Goal: Information Seeking & Learning: Learn about a topic

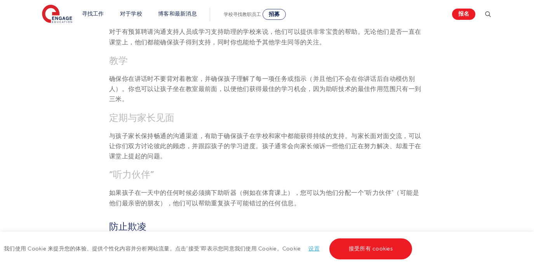
scroll to position [1026, 0]
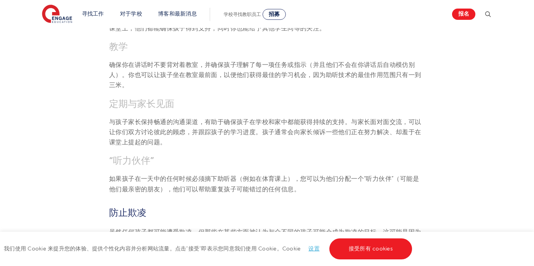
click at [291, 122] on font "与孩子家长保持畅通的沟通渠道，有助于确保孩子在学校和家中都能获得持续的支持。与家长面对面交流，可以让你们双方讨论彼此的顾虑，并跟踪孩子的学习进度。孩子通常会向…" at bounding box center [265, 133] width 312 height 28
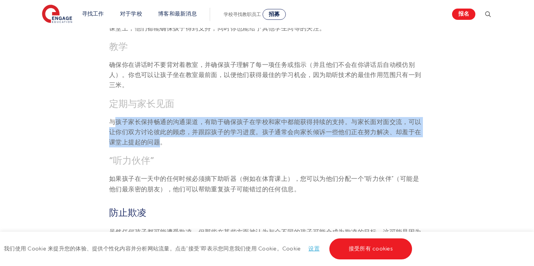
drag, startPoint x: 160, startPoint y: 129, endPoint x: 115, endPoint y: 116, distance: 46.3
click at [115, 117] on p "与孩子家长保持畅通的沟通渠道，有助于确保孩子在学校和家中都能获得持续的支持。与家长面对面交流，可以让你们双方讨论彼此的顾虑，并跟踪孩子的学习进度。孩子通常会向…" at bounding box center [267, 132] width 316 height 31
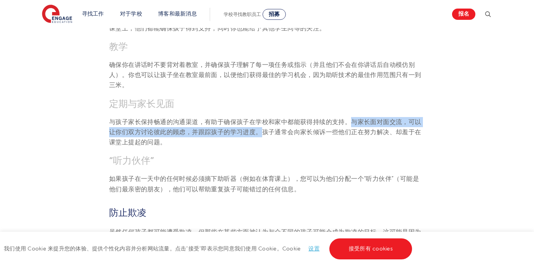
drag, startPoint x: 351, startPoint y: 112, endPoint x: 260, endPoint y: 124, distance: 92.5
click at [260, 124] on font "与孩子家长保持畅通的沟通渠道，有助于确保孩子在学校和家中都能获得持续的支持。与家长面对面交流，可以让你们双方讨论彼此的顾虑，并跟踪孩子的学习进度。孩子通常会向…" at bounding box center [265, 133] width 312 height 28
copy font "与家长面对面交流，可以让你们双方讨论彼此的顾虑，并跟踪孩子的学习进度。"
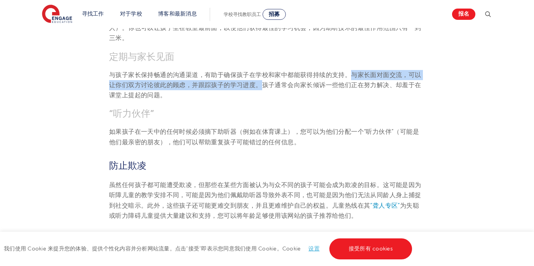
scroll to position [1154, 0]
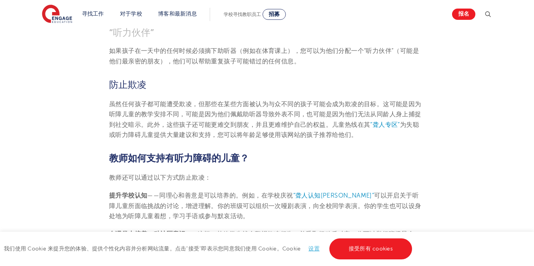
click at [196, 99] on p "虽然任何孩子都可能遭受欺凌，但那些在某些方面被认为与众不同的孩子可能会成为欺凌的目标。这可能是因为听障儿童的教学安排不同，可能是因为他们佩戴助听器导致外表不同…" at bounding box center [267, 119] width 316 height 41
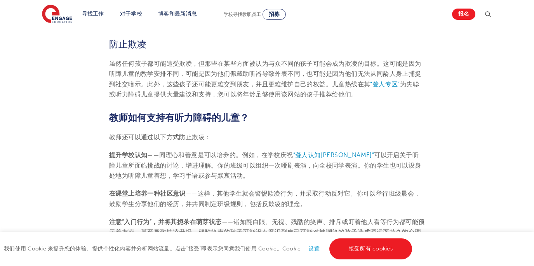
scroll to position [1313, 0]
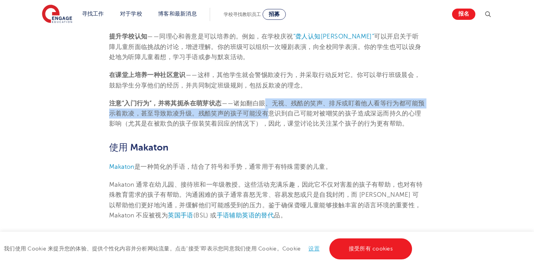
drag, startPoint x: 267, startPoint y: 94, endPoint x: 268, endPoint y: 105, distance: 11.3
click at [268, 105] on font "——诸如翻白眼、无视、残酷的笑声、排斥或盯着他人看等行为都可能预示着欺凌，甚至导致欺凌升级。残酷笑声的孩子可能没有意识到自己可能对被嘲笑的孩子造成深远而持久的…" at bounding box center [267, 114] width 316 height 28
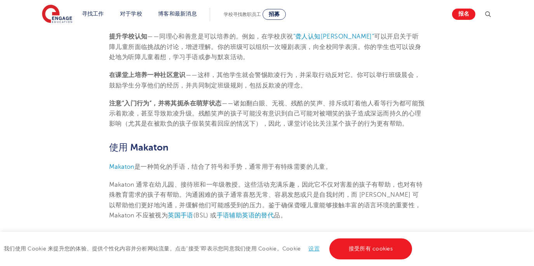
click at [297, 105] on font "——诸如翻白眼、无视、残酷的笑声、排斥或盯着他人看等行为都可能预示着欺凌，甚至导致欺凌升级。残酷笑声的孩子可能没有意识到自己可能对被嘲笑的孩子造成深远而持久的…" at bounding box center [267, 114] width 316 height 28
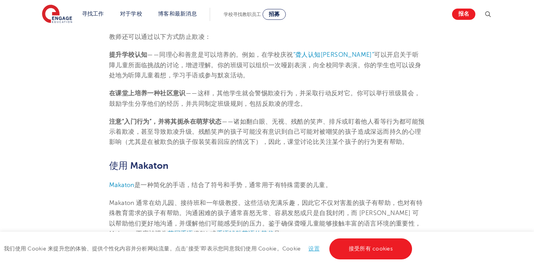
scroll to position [1287, 0]
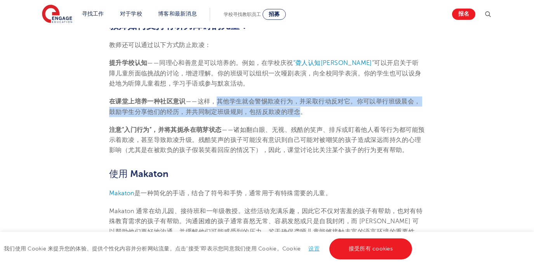
drag, startPoint x: 299, startPoint y: 102, endPoint x: 214, endPoint y: 93, distance: 85.2
click at [214, 98] on font "——这样，其他学生就会警惕欺凌行为，并采取行动反对它。你可以举行班级晨会，鼓励学生分享他们的经历，并共同制定班级规则，包括反欺凌的理念。" at bounding box center [265, 106] width 312 height 17
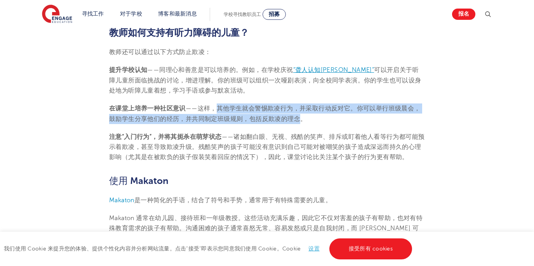
scroll to position [1279, 0]
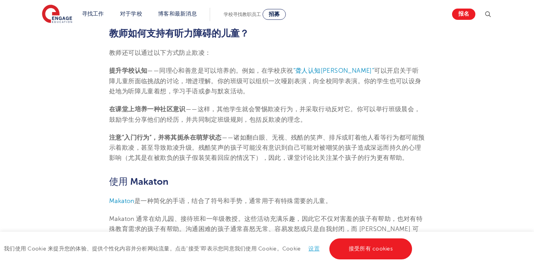
click at [193, 82] on font "可以开启关于听障儿童所面临挑战的讨论，增进理解。你的班级可以组织一次哑剧表演，向全校同学表演。你的学生也可以设身处地为听障儿童着想，学习手语或参与默哀活动。" at bounding box center [265, 81] width 312 height 28
click at [164, 72] on font "可以开启关于听障儿童所面临挑战的讨论，增进理解。你的班级可以组织一次哑剧表演，向全校同学表演。你的学生也可以设身处地为听障儿童着想，学习手语或参与默哀活动。" at bounding box center [265, 81] width 312 height 28
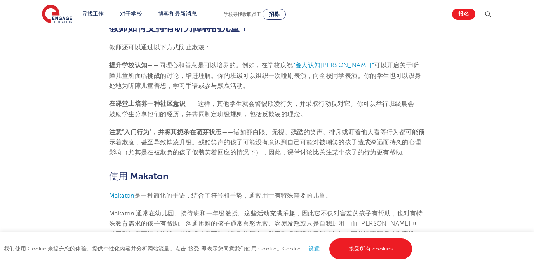
scroll to position [1286, 0]
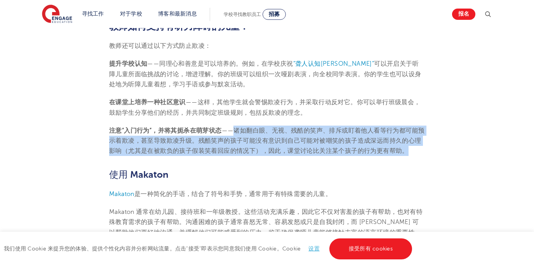
drag, startPoint x: 236, startPoint y: 121, endPoint x: 368, endPoint y: 147, distance: 135.4
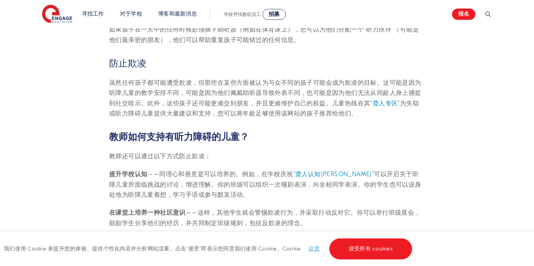
scroll to position [1263, 0]
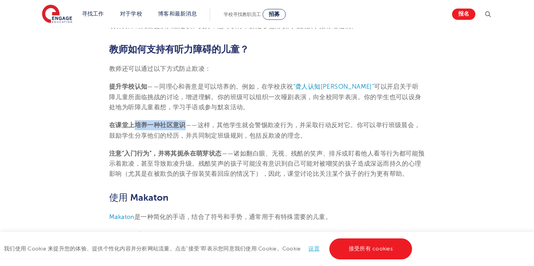
drag, startPoint x: 185, startPoint y: 116, endPoint x: 136, endPoint y: 117, distance: 48.2
click at [136, 122] on font "在课堂上培养一种社区意识" at bounding box center [147, 125] width 77 height 7
copy font "培养一种社区意识"
drag, startPoint x: 160, startPoint y: 77, endPoint x: 228, endPoint y: 78, distance: 68.0
click at [228, 83] on font "——同理心和善意是可以培养的。例如，在学校庆祝" at bounding box center [220, 86] width 146 height 7
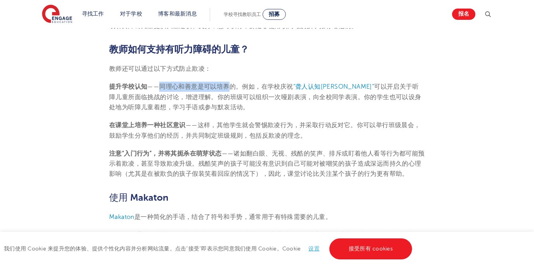
copy font "同理心和善意是可以培养"
click at [269, 127] on font "——这样，其他学生就会警惕欺凌行为，并采取行动反对它。你可以举行班级晨会，鼓励学生分享他们的经历，并共同制定班级规则，包括反欺凌的理念。" at bounding box center [265, 130] width 312 height 17
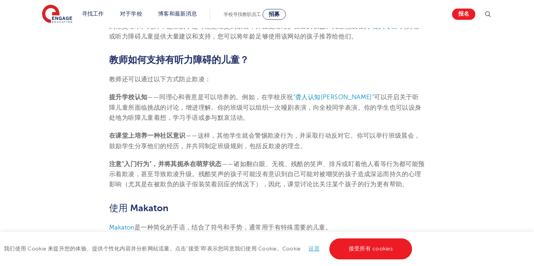
scroll to position [1252, 0]
drag, startPoint x: 231, startPoint y: 100, endPoint x: 255, endPoint y: 100, distance: 24.1
click at [255, 100] on font "可以开启关于听障儿童所面临挑战的讨论，增进理解。你的班级可以组织一次哑剧表演，向全校同学表演。你的学生也可以设身处地为听障儿童着想，学习手语或参与默哀活动。" at bounding box center [265, 108] width 312 height 28
copy font "哑剧表演"
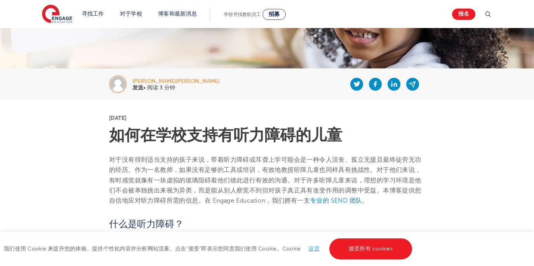
scroll to position [116, 0]
